Goal: Task Accomplishment & Management: Use online tool/utility

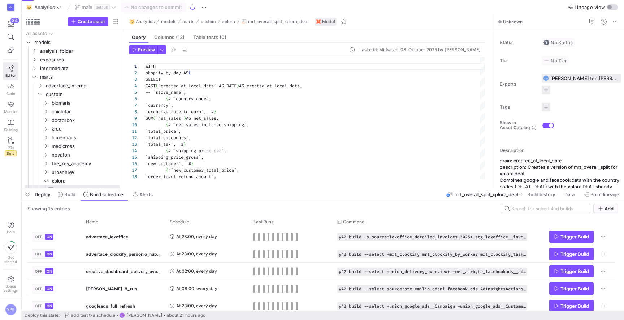
scroll to position [65, 0]
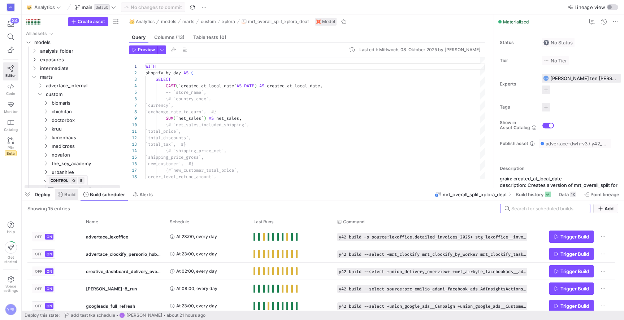
click at [68, 194] on span "Build" at bounding box center [69, 195] width 11 height 6
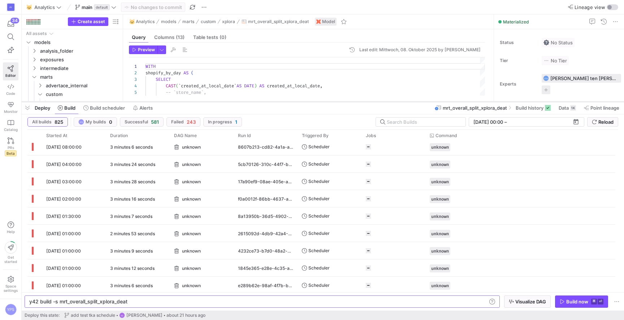
drag, startPoint x: 243, startPoint y: 189, endPoint x: 231, endPoint y: 100, distance: 89.7
click at [231, 100] on div at bounding box center [323, 101] width 602 height 3
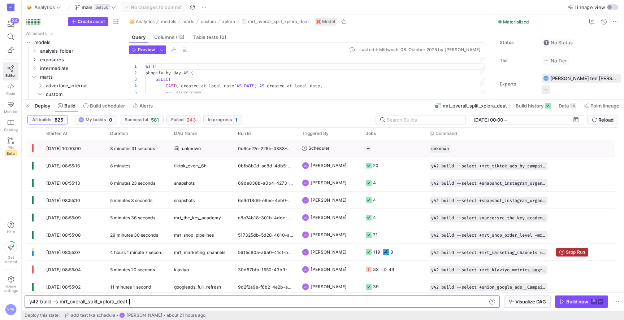
click at [204, 149] on div "unknown" at bounding box center [201, 148] width 55 height 17
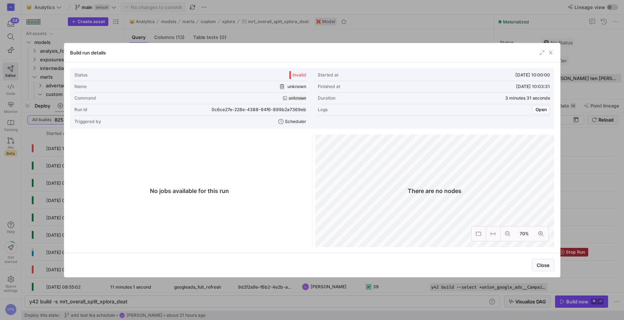
click at [272, 29] on div at bounding box center [312, 160] width 624 height 320
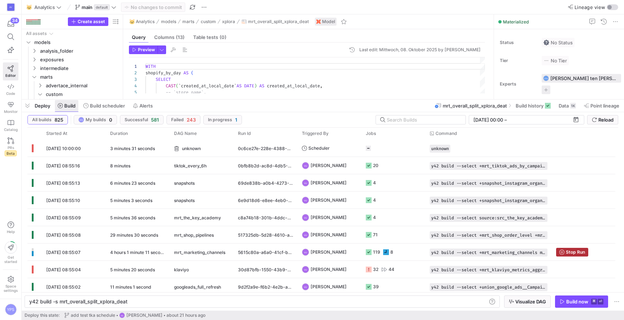
click at [77, 105] on span at bounding box center [66, 106] width 23 height 12
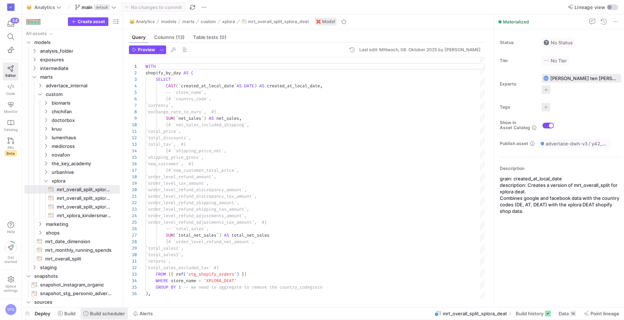
click at [97, 315] on span "Build scheduler" at bounding box center [107, 314] width 35 height 6
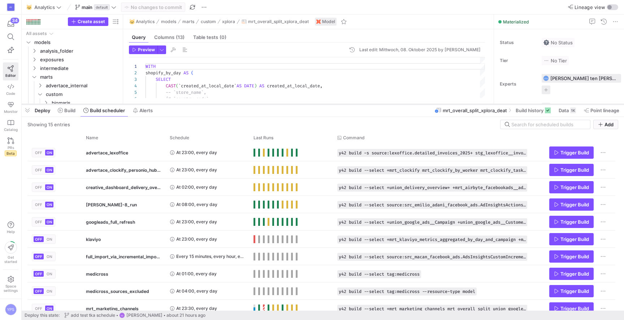
drag, startPoint x: 185, startPoint y: 187, endPoint x: 177, endPoint y: 103, distance: 84.5
click at [177, 103] on div at bounding box center [323, 104] width 602 height 3
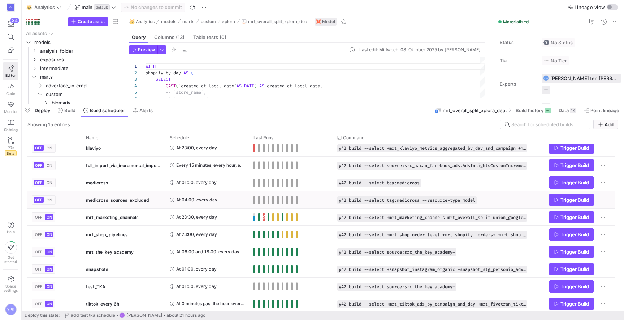
scroll to position [93, 0]
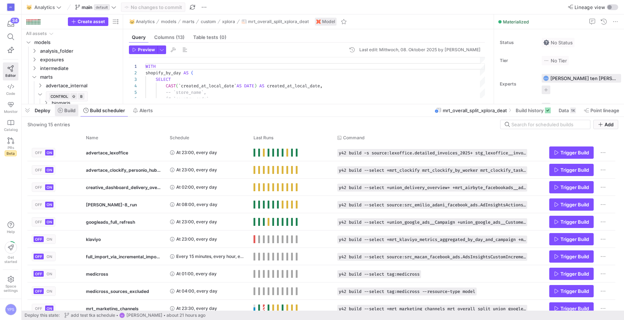
click at [67, 110] on span "Build" at bounding box center [69, 111] width 11 height 6
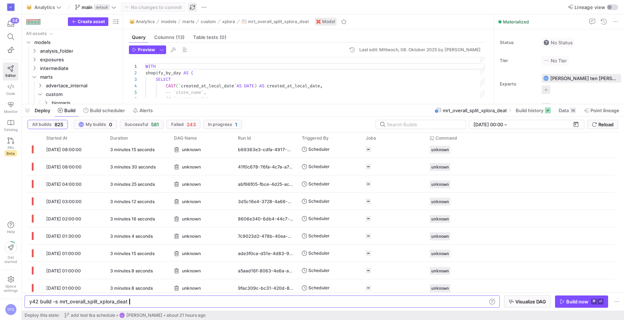
click at [193, 8] on span "button" at bounding box center [192, 7] width 9 height 9
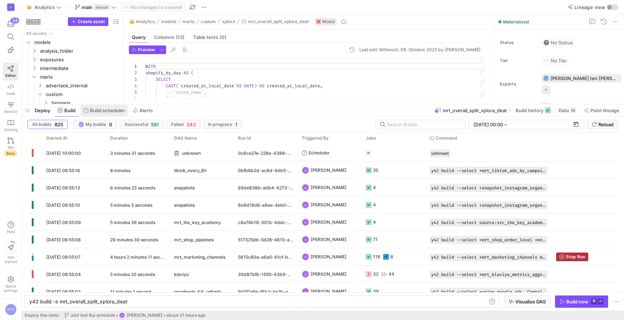
click at [101, 114] on span at bounding box center [104, 111] width 47 height 12
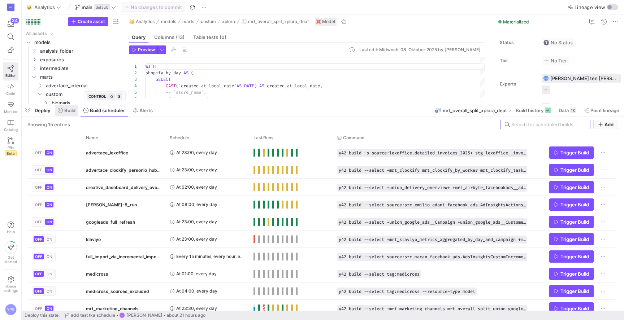
click at [68, 107] on span at bounding box center [66, 111] width 23 height 12
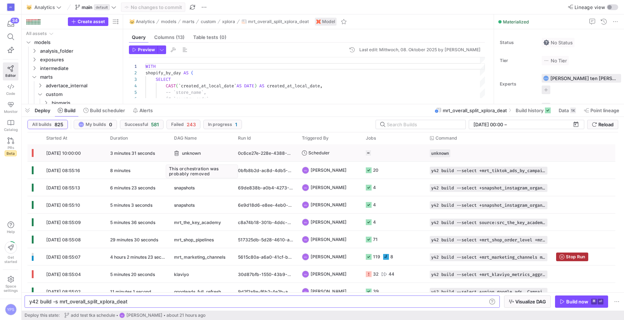
click at [221, 155] on div "unknown" at bounding box center [201, 153] width 55 height 17
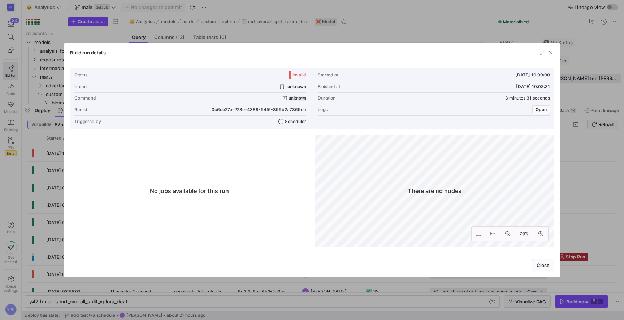
click at [282, 31] on div at bounding box center [312, 160] width 624 height 320
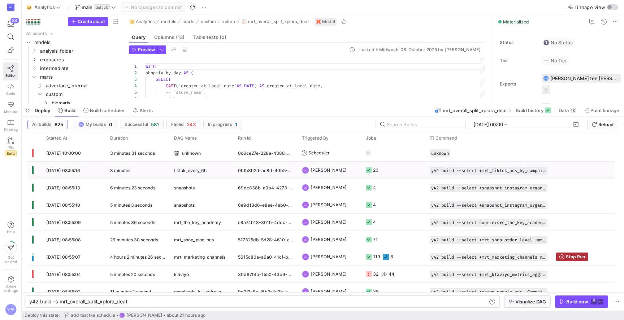
click at [161, 169] on div "8 minutes" at bounding box center [138, 170] width 64 height 17
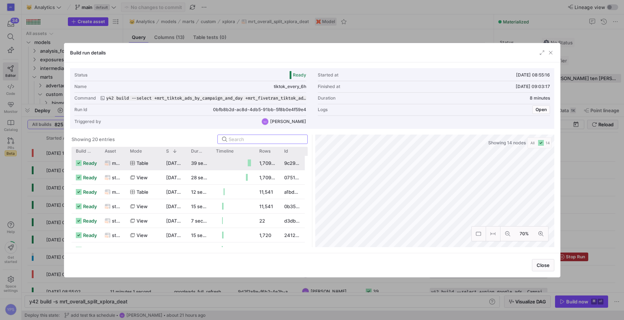
click at [214, 165] on div at bounding box center [233, 163] width 43 height 14
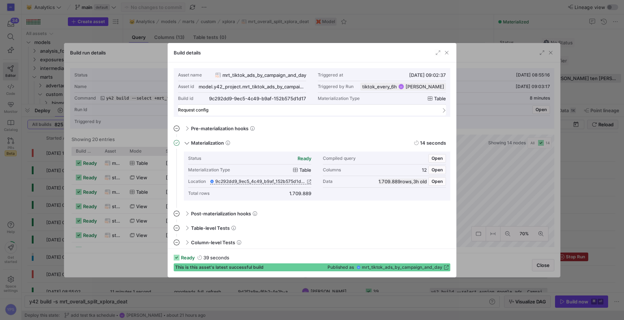
click at [213, 108] on mat-panel-title "Request config" at bounding box center [307, 110] width 259 height 5
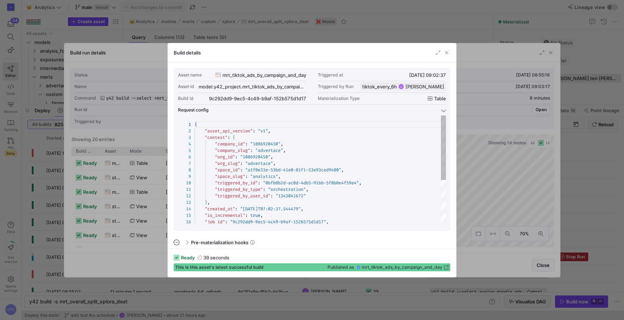
click at [321, 156] on div "{ "asset_api_version" : "v1" , "context" : { "company_id" : "1086920450" , "com…" at bounding box center [320, 206] width 251 height 181
type textarea "{ "asset_api_version": "v1", "context": { "company_id": "1086920450", "company_…"
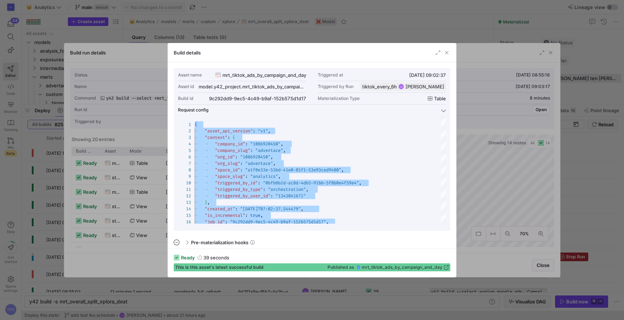
click at [370, 33] on div at bounding box center [312, 160] width 624 height 320
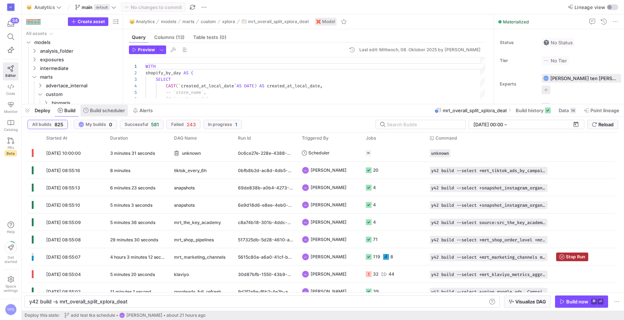
click at [95, 110] on span "Build scheduler" at bounding box center [107, 111] width 35 height 6
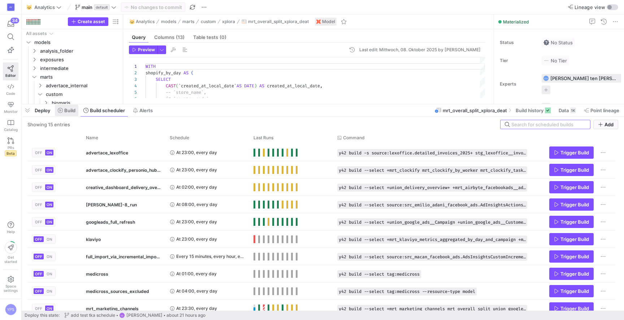
click at [71, 110] on span "Build" at bounding box center [69, 111] width 11 height 6
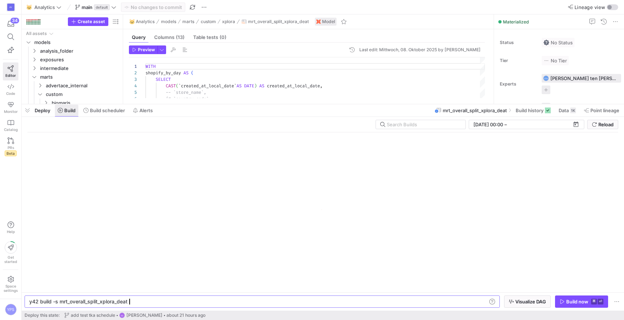
scroll to position [0, 98]
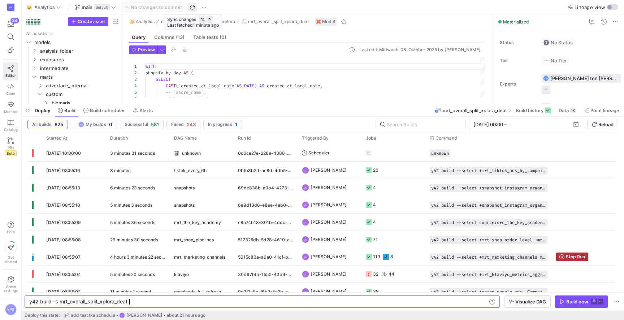
click at [195, 5] on span "button" at bounding box center [192, 7] width 9 height 9
click at [212, 155] on div "unknown" at bounding box center [201, 153] width 55 height 17
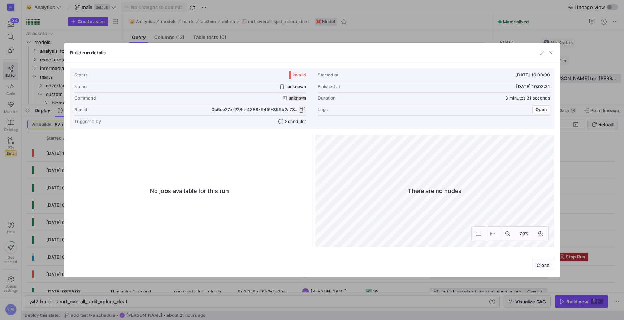
click at [300, 108] on span "button" at bounding box center [302, 109] width 7 height 7
click at [384, 36] on div at bounding box center [312, 160] width 624 height 320
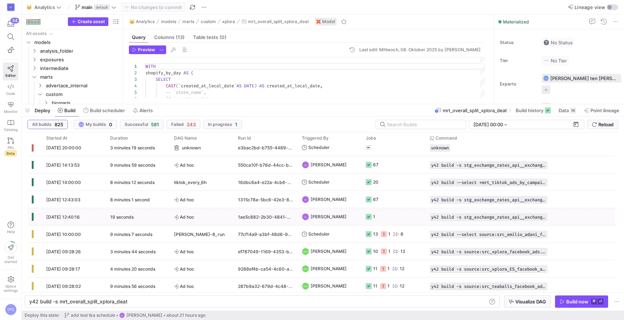
scroll to position [3355, 0]
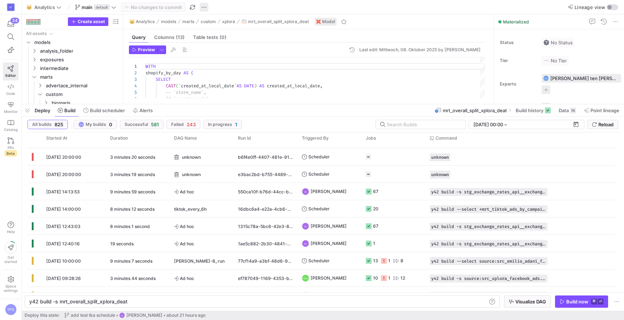
click at [203, 8] on span "button" at bounding box center [204, 7] width 9 height 9
click at [217, 41] on span "Open Git history" at bounding box center [230, 41] width 36 height 6
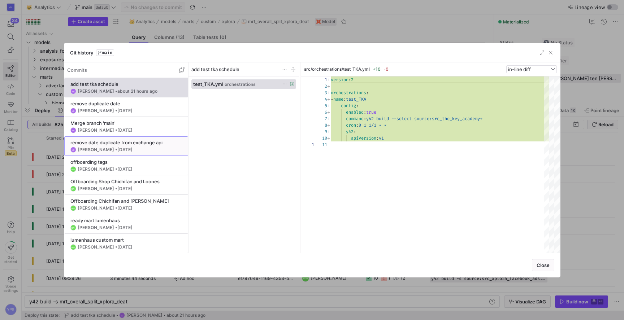
click at [132, 146] on y42-git-commit-item "remove date duplicate from exchange api [PERSON_NAME] • [DATE]" at bounding box center [126, 146] width 112 height 13
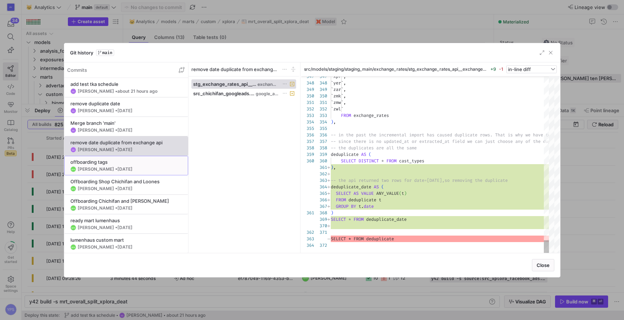
click at [133, 163] on div "offboarding tags" at bounding box center [126, 162] width 112 height 6
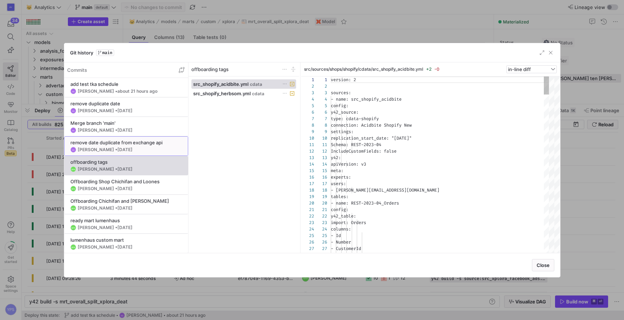
click at [132, 148] on div "VU Victor Uwaje • 07.10.2025" at bounding box center [126, 150] width 112 height 6
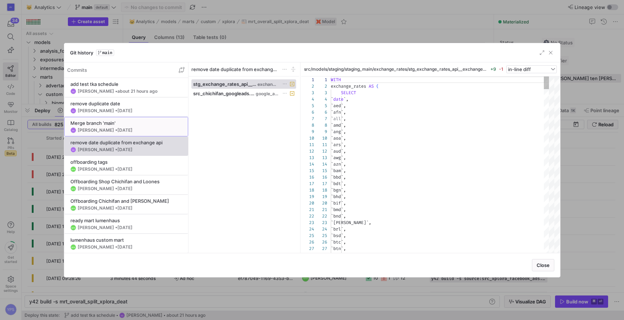
click at [127, 127] on y42-git-commit-item "Merge branch 'main' [PERSON_NAME] • [DATE]" at bounding box center [126, 126] width 112 height 13
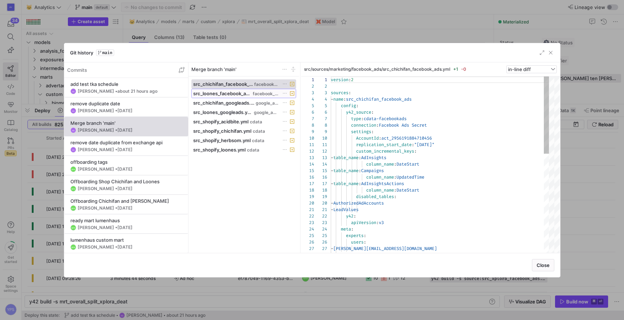
click at [219, 91] on span "src_loones_facebook_ads.yml" at bounding box center [222, 94] width 58 height 6
click at [217, 104] on span "src_chichifan_googleads.yml" at bounding box center [223, 103] width 61 height 6
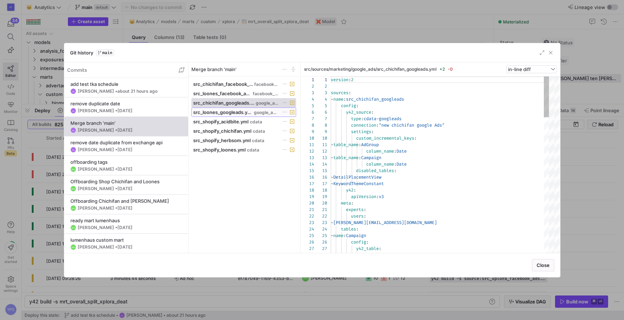
click at [217, 113] on span "src_loones_googleads.yml" at bounding box center [223, 112] width 60 height 6
click at [216, 121] on span "src_shopify_acidbite.yml" at bounding box center [220, 122] width 55 height 6
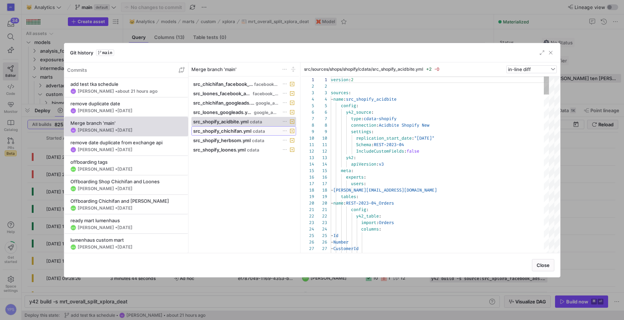
click at [214, 131] on span "src_shopify_chichifan.yml" at bounding box center [222, 131] width 58 height 6
click at [214, 137] on span at bounding box center [244, 140] width 104 height 9
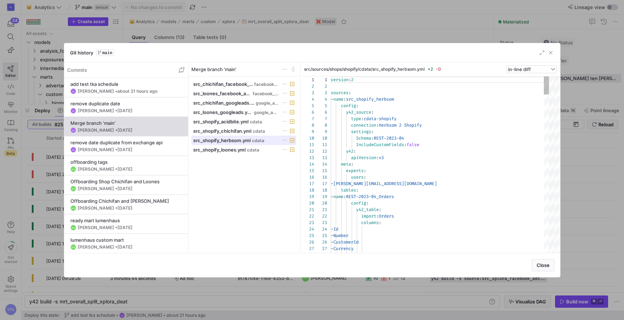
click at [214, 144] on span at bounding box center [244, 140] width 104 height 9
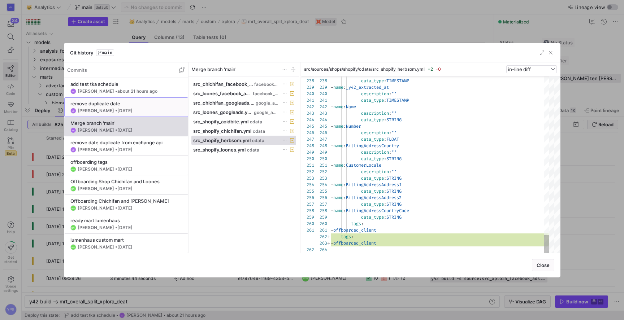
click at [131, 101] on div "remove duplicate date" at bounding box center [126, 104] width 112 height 6
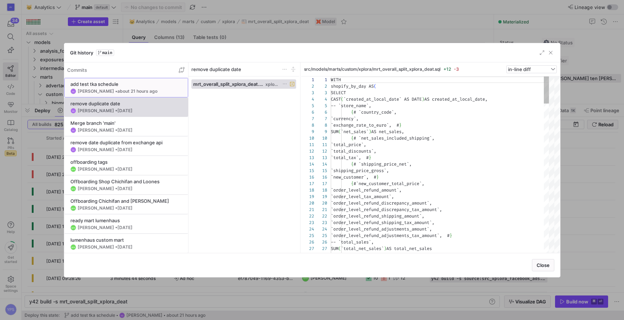
click at [123, 88] on div "VU Victor Uwaje • about 21 hours ago" at bounding box center [126, 91] width 112 height 6
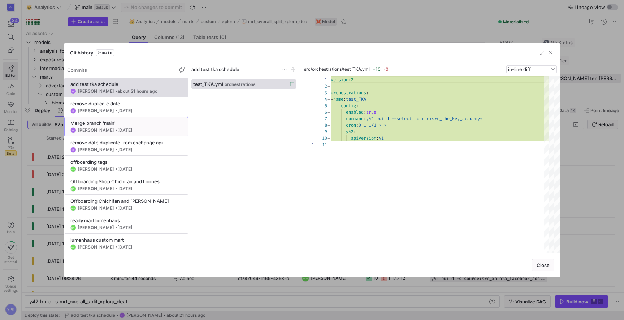
click at [118, 117] on button "Merge branch 'main' [PERSON_NAME] • [DATE]" at bounding box center [126, 126] width 124 height 19
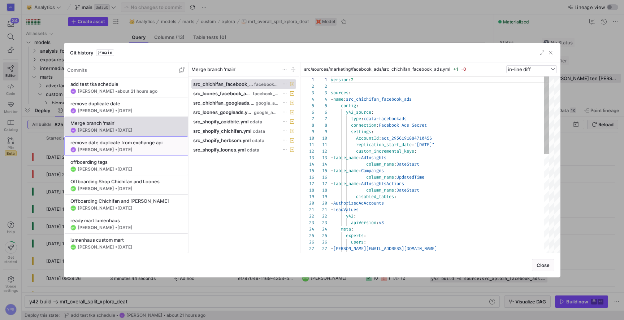
click at [117, 136] on button "remove date duplicate from exchange api [PERSON_NAME] • [DATE]" at bounding box center [126, 145] width 124 height 19
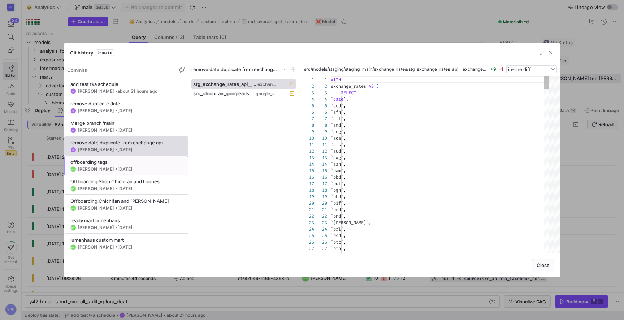
click at [117, 164] on div "offboarding tags" at bounding box center [126, 162] width 112 height 6
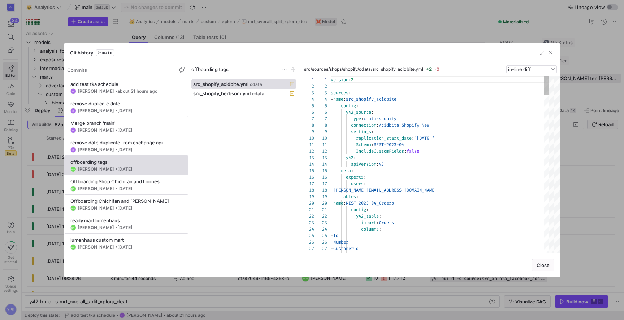
click at [213, 33] on div at bounding box center [312, 160] width 624 height 320
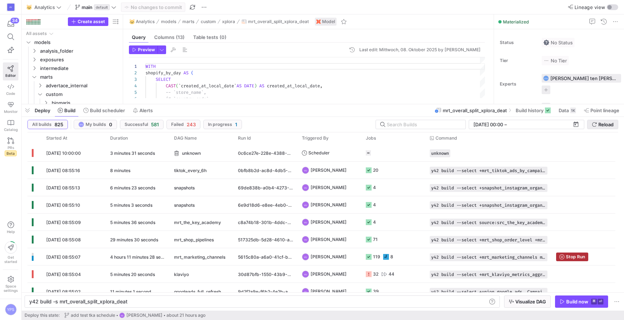
click at [595, 125] on icon "submit" at bounding box center [594, 124] width 5 height 5
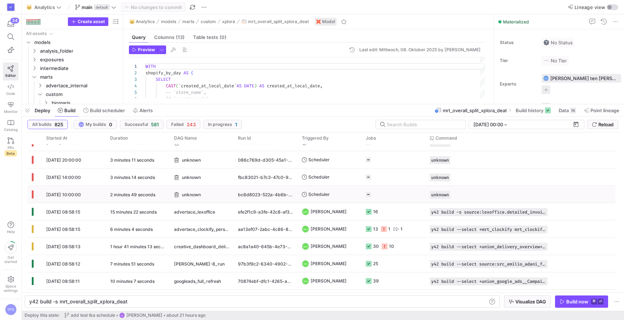
scroll to position [405, 0]
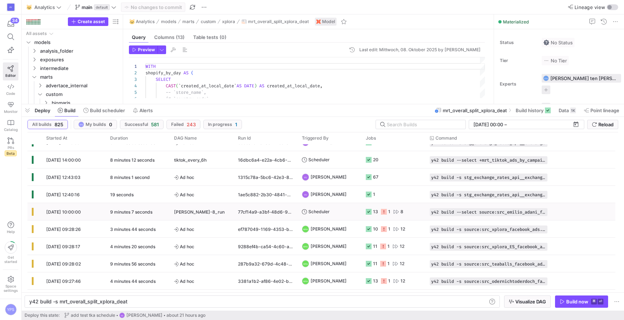
click at [209, 212] on span "[PERSON_NAME]-8_run" at bounding box center [199, 212] width 51 height 17
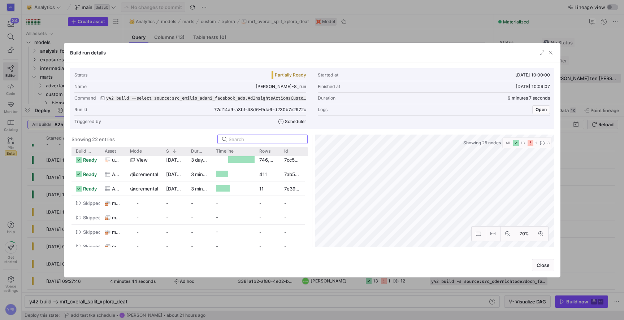
click at [220, 37] on div at bounding box center [312, 160] width 624 height 320
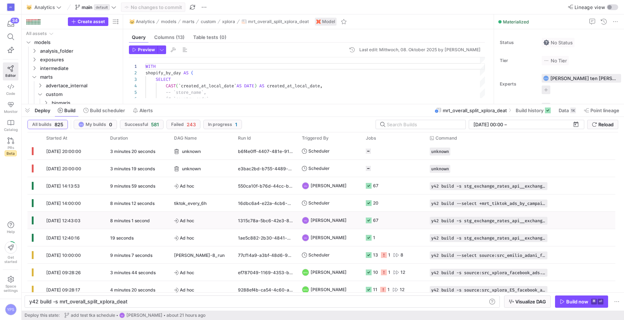
scroll to position [3017, 0]
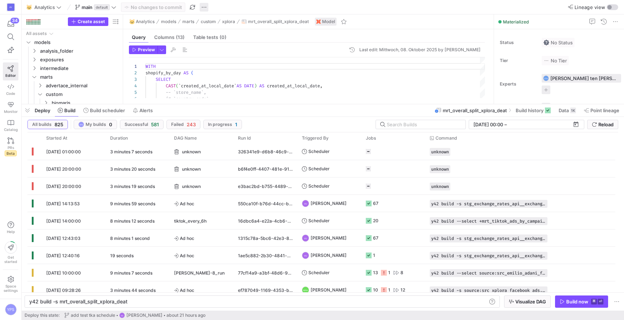
click at [204, 7] on span "button" at bounding box center [204, 7] width 9 height 9
click at [225, 36] on button "Open Git history" at bounding box center [230, 41] width 59 height 12
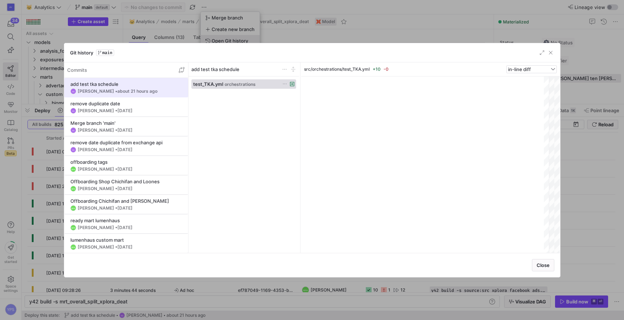
scroll to position [65, 0]
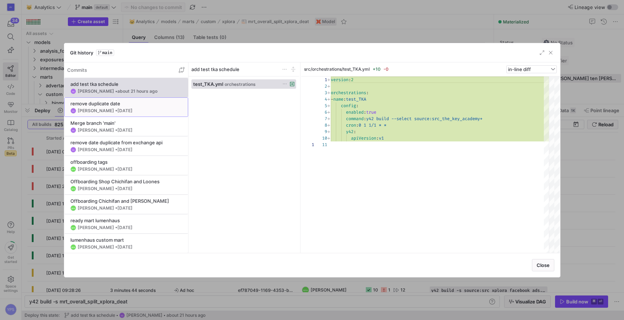
click at [136, 106] on div "remove duplicate date" at bounding box center [126, 104] width 112 height 6
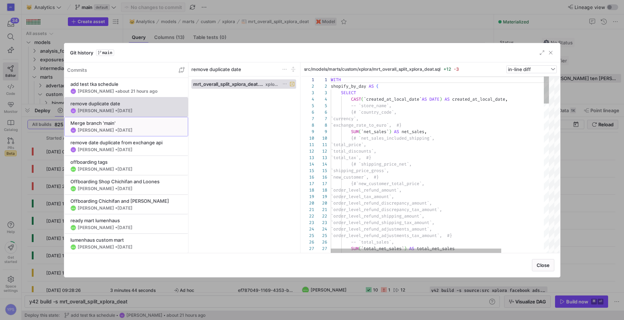
click at [135, 121] on div "Merge branch 'main'" at bounding box center [126, 123] width 112 height 6
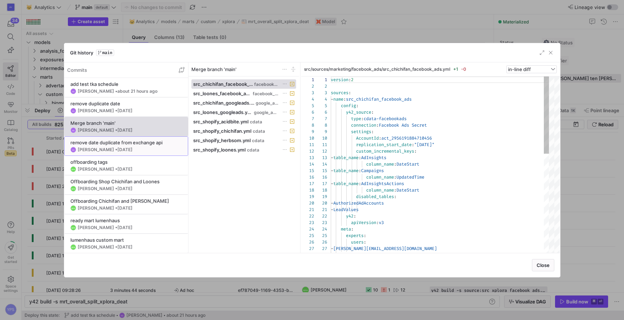
click at [135, 142] on div "remove date duplicate from exchange api" at bounding box center [126, 143] width 112 height 6
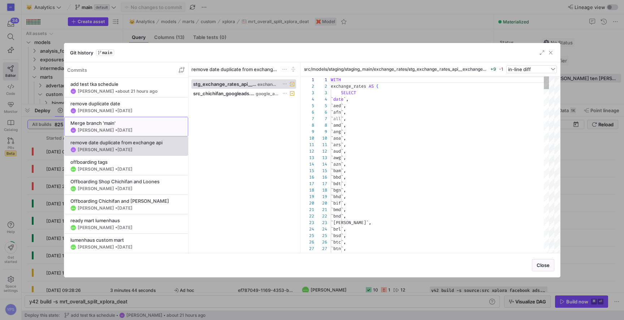
click at [132, 122] on div "Merge branch 'main'" at bounding box center [126, 123] width 112 height 6
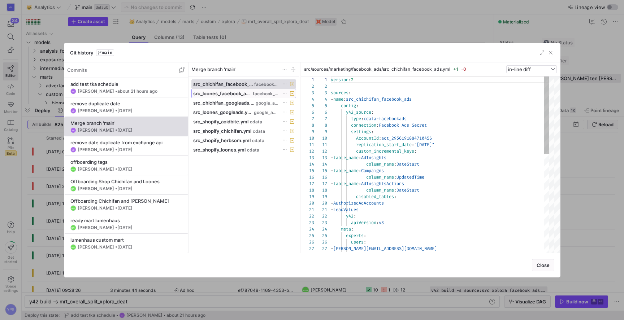
click at [231, 96] on span at bounding box center [244, 93] width 104 height 9
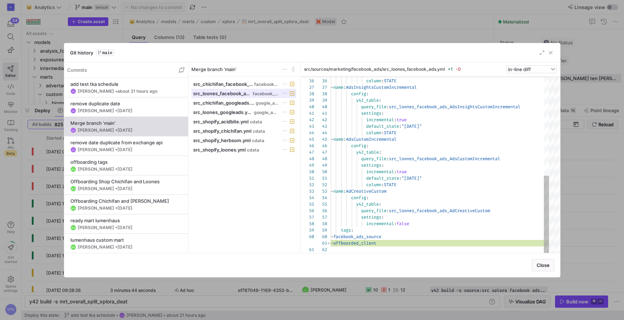
click at [231, 94] on span "src_loones_facebook_ads.yml" at bounding box center [222, 94] width 58 height 6
click at [231, 99] on span at bounding box center [244, 103] width 104 height 9
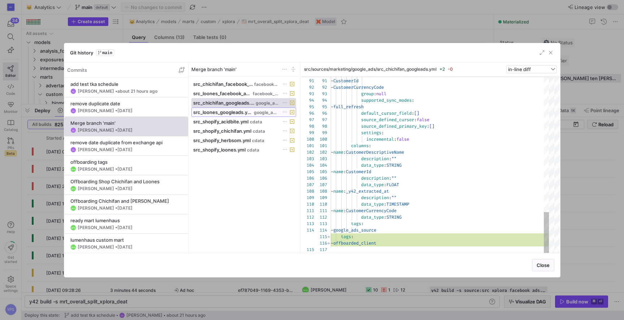
click at [266, 112] on span "google_ads" at bounding box center [266, 112] width 25 height 5
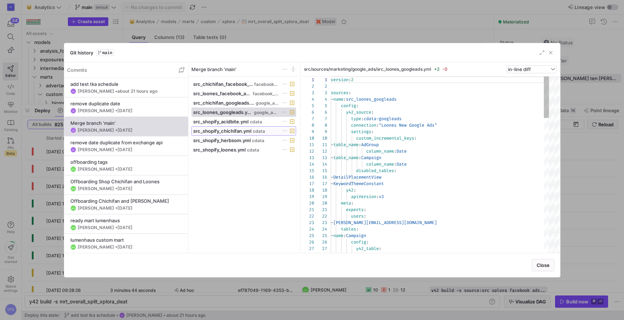
click at [240, 127] on span at bounding box center [244, 131] width 104 height 9
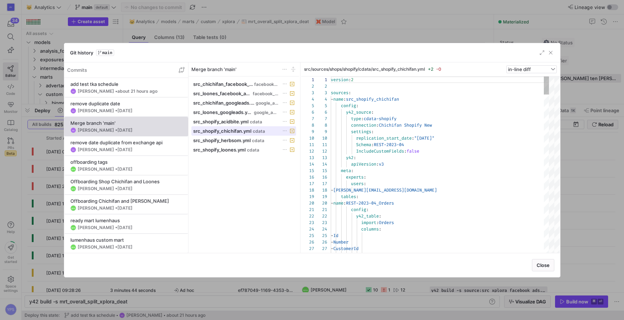
click at [236, 134] on span at bounding box center [244, 131] width 104 height 9
click at [264, 34] on div at bounding box center [312, 160] width 624 height 320
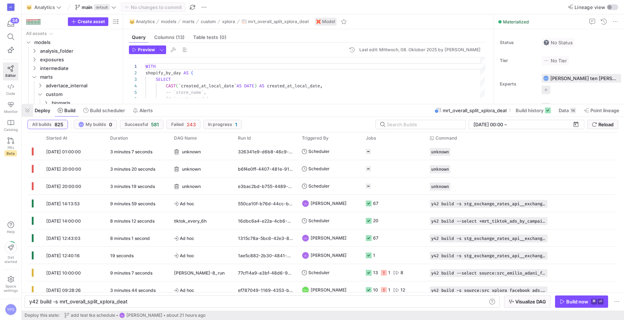
click at [29, 110] on span "button" at bounding box center [28, 110] width 12 height 12
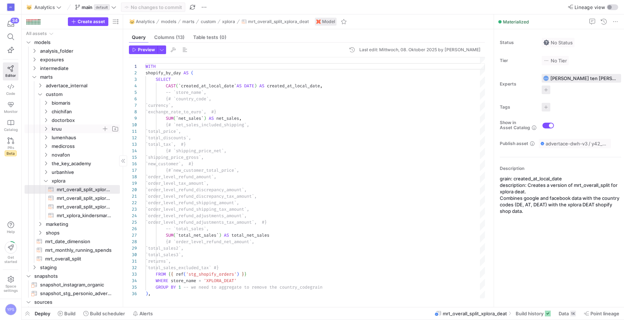
click at [46, 125] on span "kruu" at bounding box center [80, 129] width 77 height 8
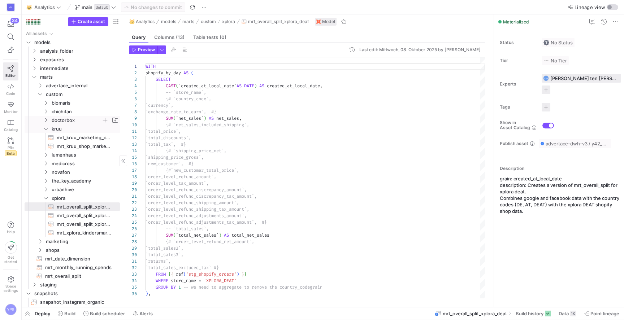
click at [46, 119] on icon "Press SPACE to select this row." at bounding box center [46, 120] width 2 height 4
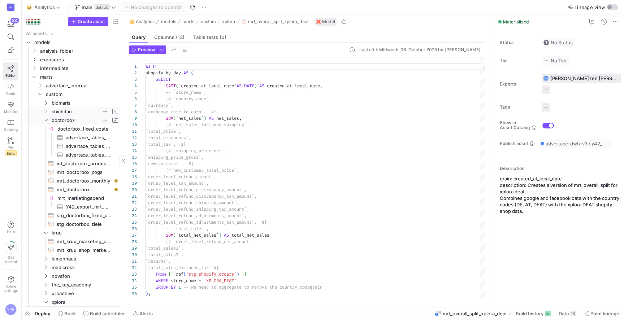
click at [45, 112] on icon "Press SPACE to select this row." at bounding box center [45, 111] width 5 height 4
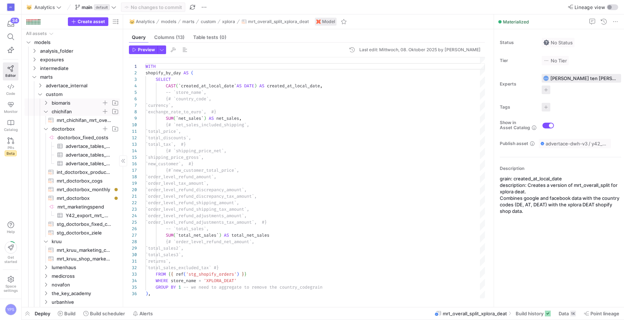
click at [45, 103] on icon "Press SPACE to select this row." at bounding box center [45, 103] width 5 height 4
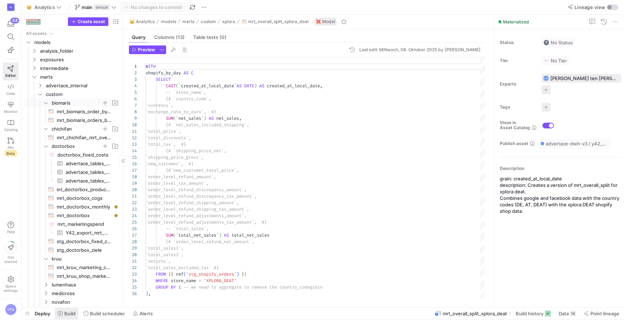
click at [78, 311] on span at bounding box center [66, 314] width 23 height 12
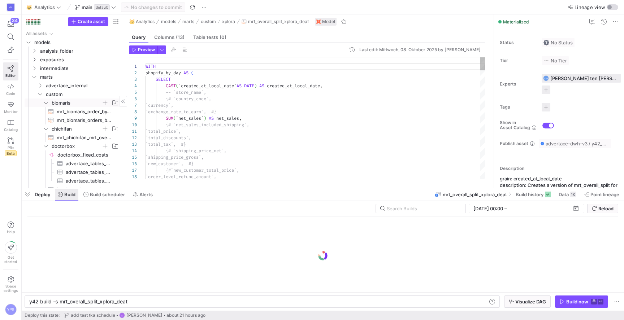
scroll to position [0, 98]
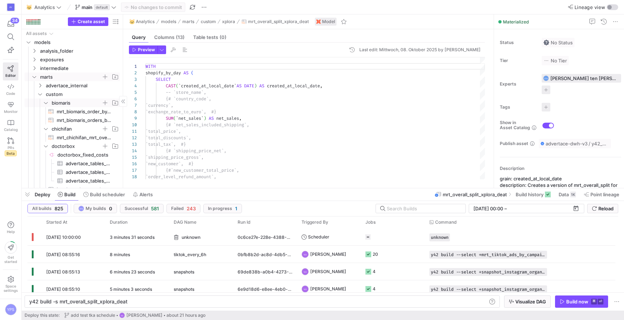
click at [43, 75] on span "marts" at bounding box center [70, 77] width 61 height 8
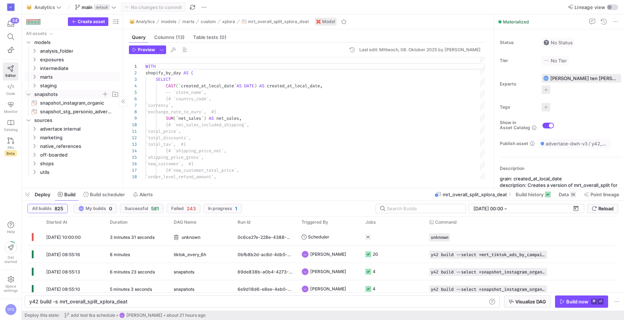
click at [44, 96] on span "snapshots" at bounding box center [67, 94] width 67 height 8
click at [12, 93] on span "Code" at bounding box center [10, 93] width 9 height 4
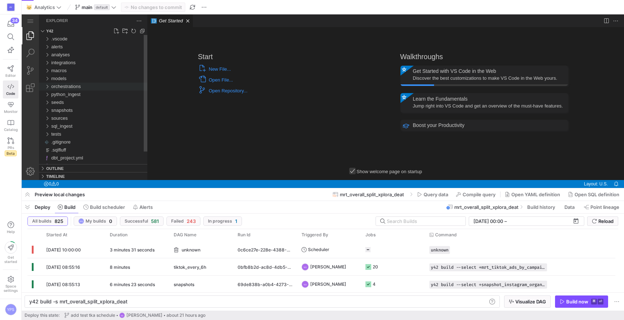
click at [44, 86] on div "orchestrations" at bounding box center [47, 87] width 11 height 8
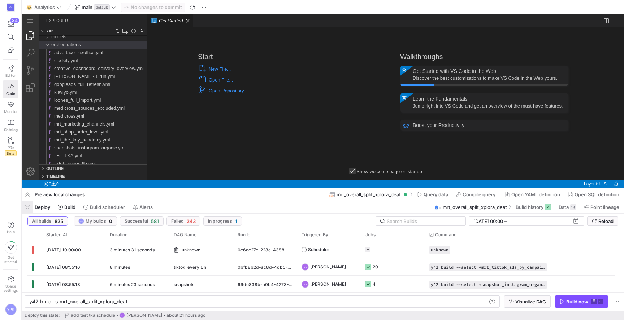
click at [29, 202] on span "button" at bounding box center [28, 207] width 12 height 12
